Goal: Register for event/course: Register for event/course

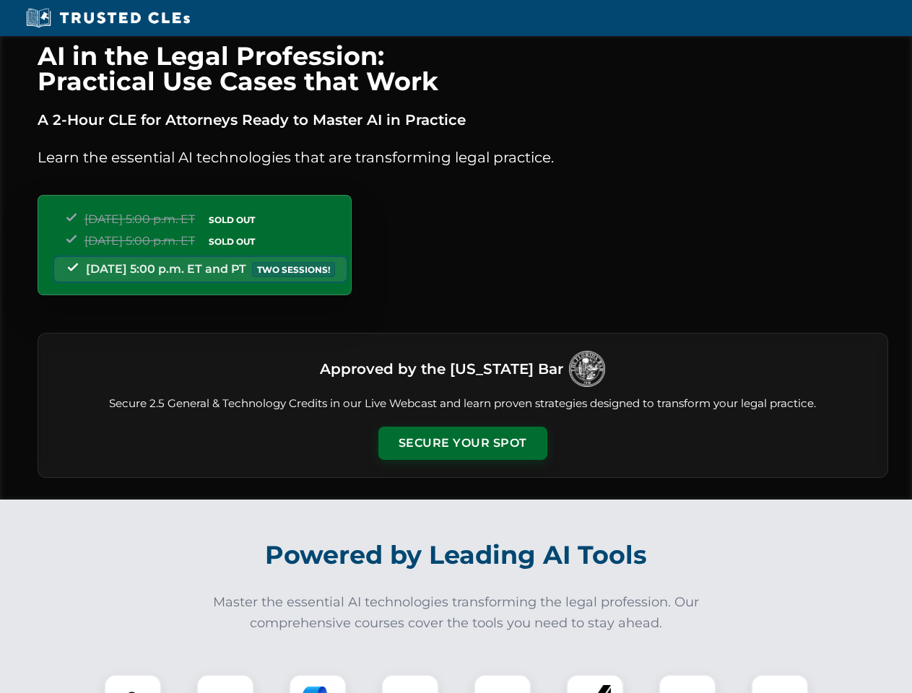
click at [462, 443] on button "Secure Your Spot" at bounding box center [462, 443] width 169 height 33
click at [133, 684] on img at bounding box center [133, 703] width 42 height 42
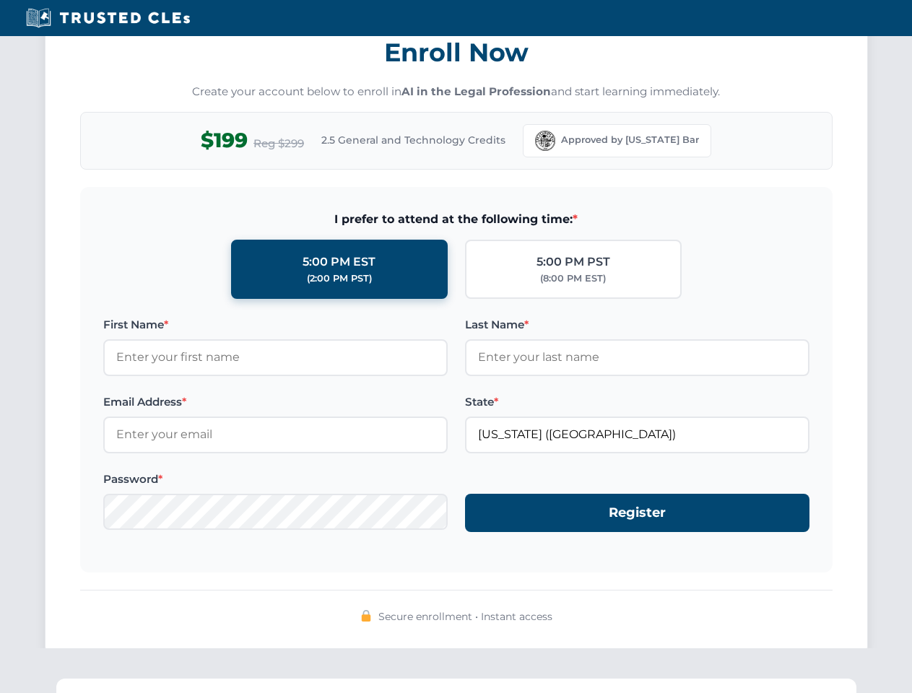
scroll to position [1417, 0]
